Goal: Information Seeking & Learning: Learn about a topic

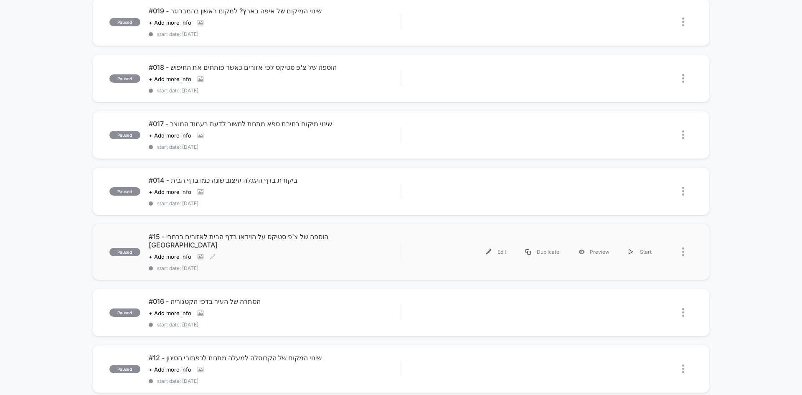
scroll to position [42, 0]
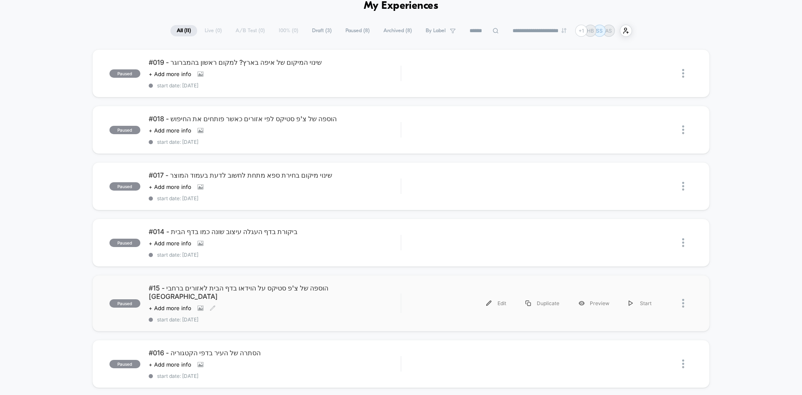
click at [194, 290] on span "#15 - הוספה של צ'פ סטיקס על הוידאו בדף הבית לאזורים ברחבי [GEOGRAPHIC_DATA]" at bounding box center [275, 292] width 252 height 17
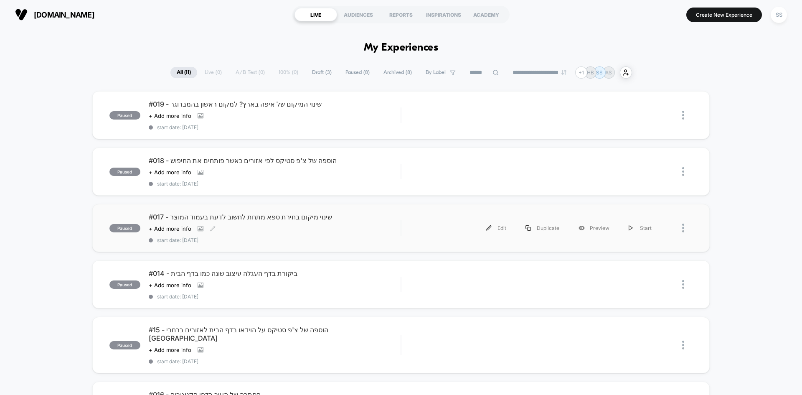
click at [239, 217] on span "#017 - שינוי מיקום בחירת ספא מתחת לחשוב לדעת בעמוד המוצר" at bounding box center [275, 217] width 252 height 8
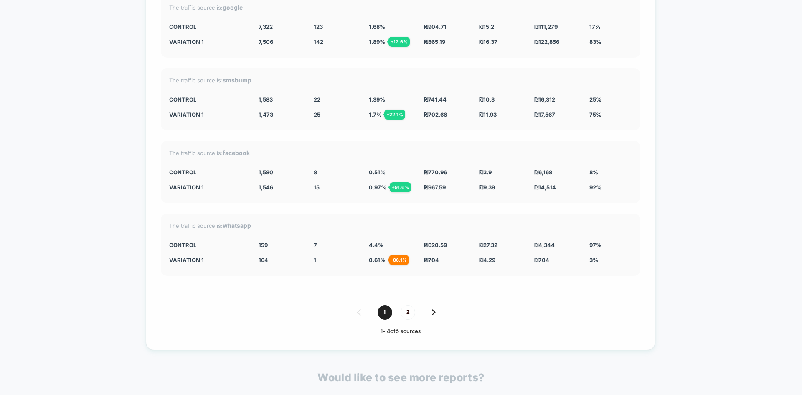
scroll to position [2855, 0]
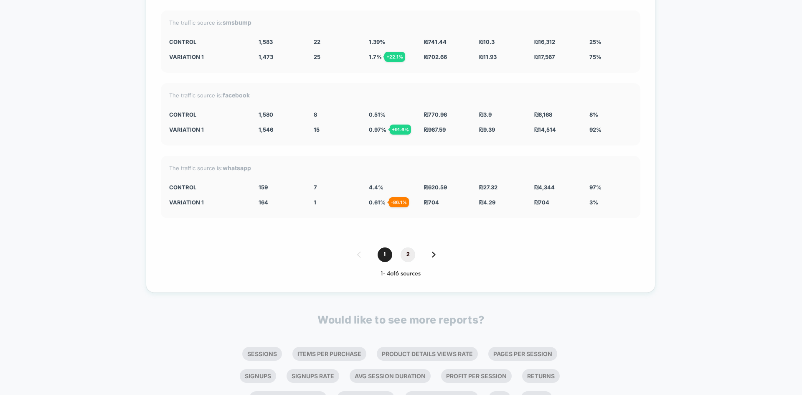
click at [409, 247] on span "2" at bounding box center [408, 254] width 15 height 15
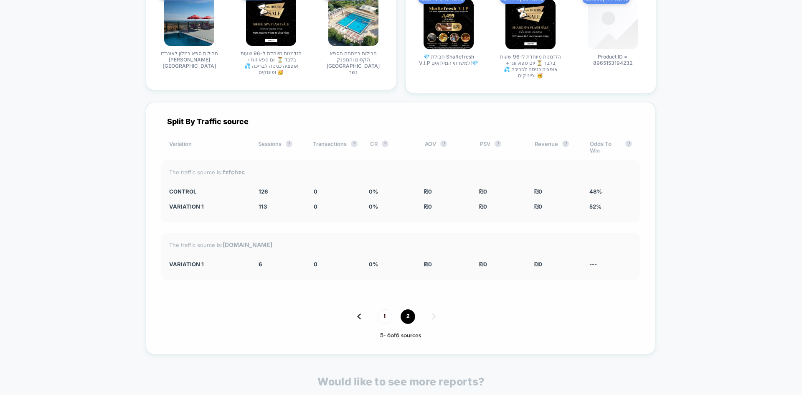
scroll to position [2569, 0]
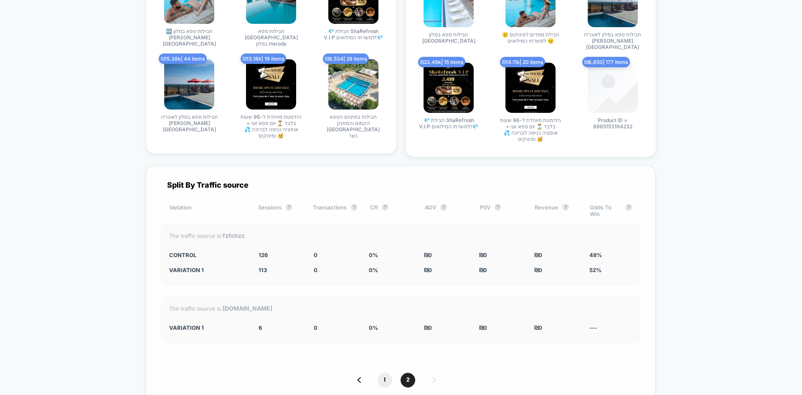
click at [388, 373] on span "1" at bounding box center [385, 380] width 15 height 15
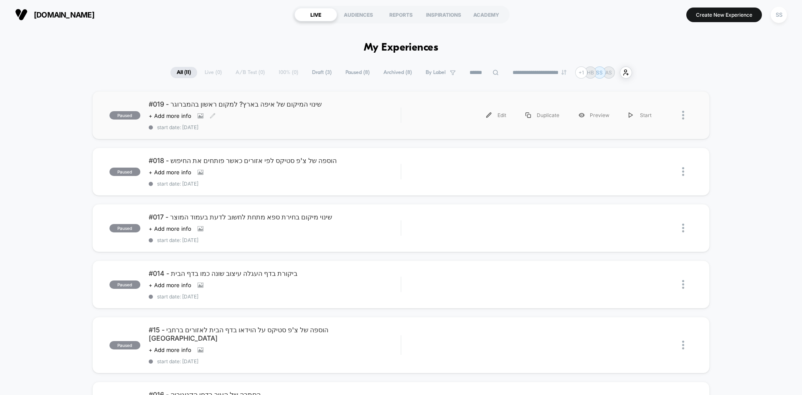
click at [155, 107] on span "#019 - שינוי המיקום של איפה בארץ? למקום ראשון בהמברוגר" at bounding box center [275, 104] width 252 height 8
